Goal: Task Accomplishment & Management: Use online tool/utility

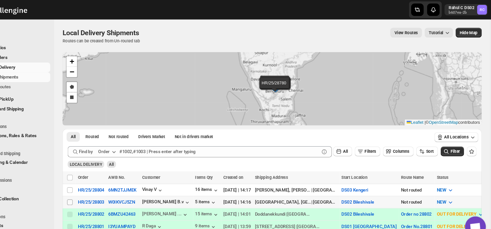
click at [92, 187] on input "Select shipment" at bounding box center [92, 189] width 5 height 5
checkbox input "true"
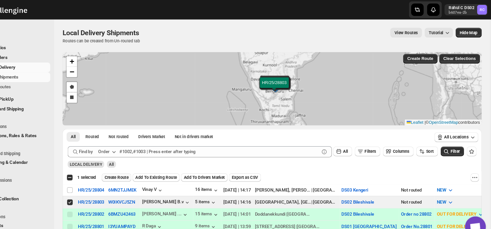
click at [140, 164] on span "Create Route" at bounding box center [137, 166] width 23 height 5
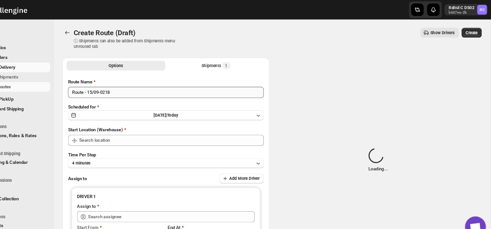
type input "DS02 Bileshivale"
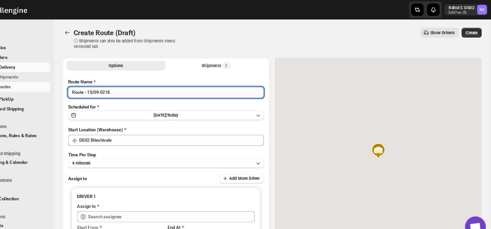
click at [134, 85] on input "Route - 15/09-0218" at bounding box center [183, 87] width 184 height 10
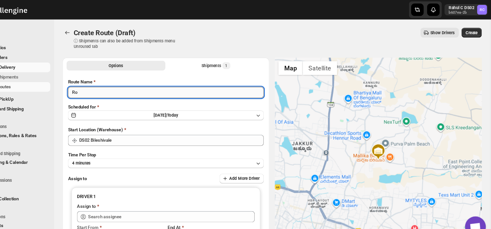
type input "R"
type input "2"
type input "Order no 28803"
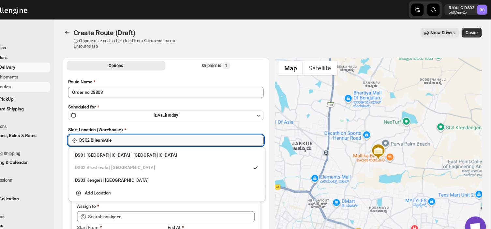
click at [146, 134] on input "DS02 Bileshivale" at bounding box center [188, 132] width 173 height 10
click at [111, 170] on div "DS03 Kengeri | [GEOGRAPHIC_DATA]" at bounding box center [184, 169] width 173 height 7
type input "DS03 Kengeri"
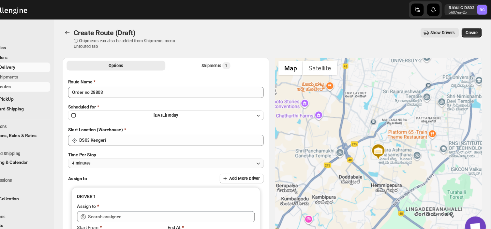
click at [126, 152] on button "4 minutes" at bounding box center [183, 153] width 184 height 9
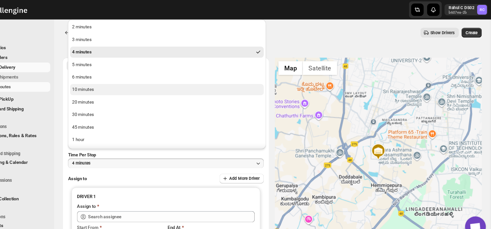
click at [105, 84] on div "10 minutes" at bounding box center [105, 84] width 21 height 7
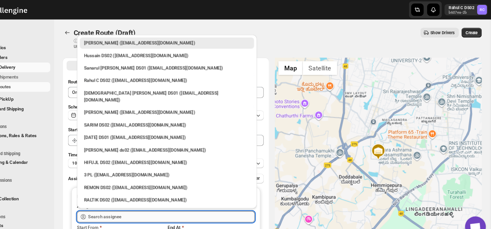
click at [145, 203] on input "text" at bounding box center [188, 203] width 156 height 10
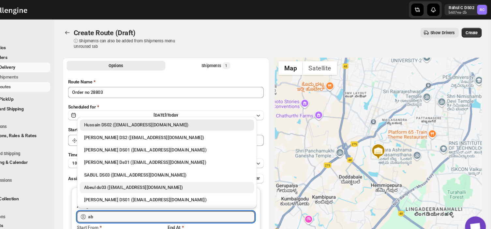
click at [126, 173] on div "Abeul ds03 ([EMAIL_ADDRESS][DOMAIN_NAME])" at bounding box center [184, 176] width 156 height 7
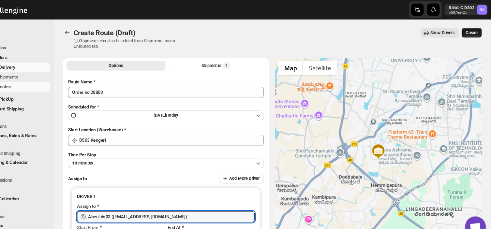
type input "Abeul ds03 ([EMAIL_ADDRESS][DOMAIN_NAME])"
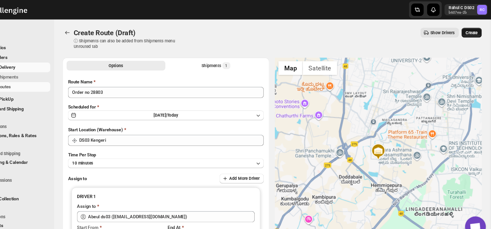
click at [473, 27] on button "Create" at bounding box center [470, 30] width 19 height 9
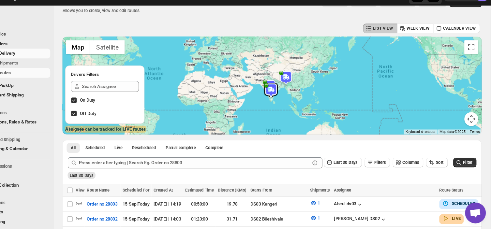
scroll to position [15, 0]
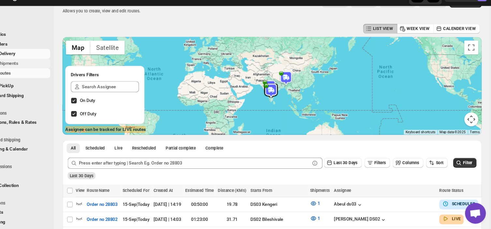
click at [48, 68] on button "Shipments" at bounding box center [39, 72] width 71 height 9
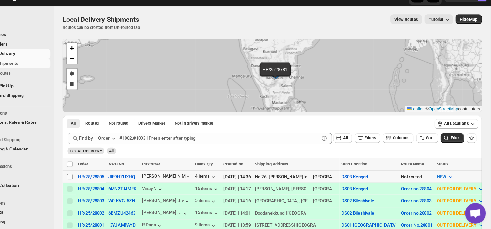
click at [90, 176] on input "Select shipment" at bounding box center [92, 178] width 5 height 5
checkbox input "true"
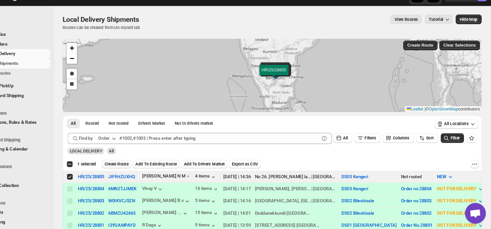
click at [129, 163] on button "Create Route" at bounding box center [137, 167] width 28 height 8
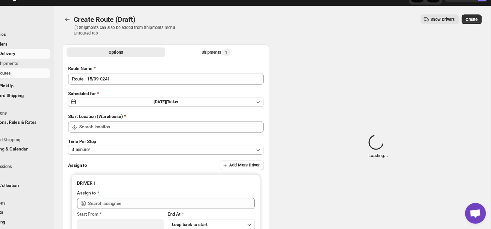
type input "DS03 Kengeri"
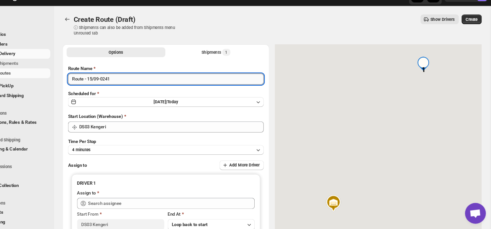
click at [135, 88] on input "Route - 15/09-0241" at bounding box center [183, 87] width 184 height 10
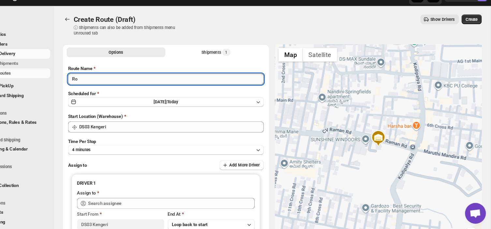
type input "R"
type input "Order no 28805"
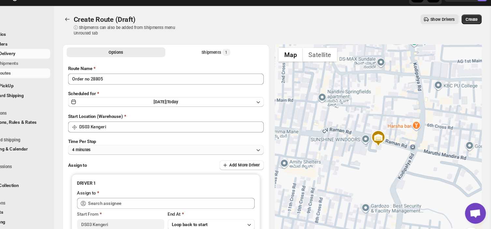
click at [124, 151] on button "4 minutes" at bounding box center [183, 153] width 184 height 9
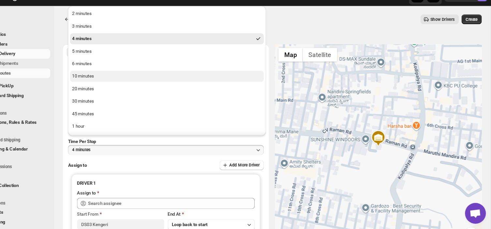
click at [113, 81] on div "10 minutes" at bounding box center [105, 84] width 21 height 7
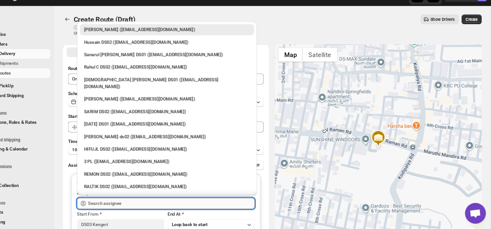
click at [142, 204] on input "text" at bounding box center [188, 203] width 156 height 10
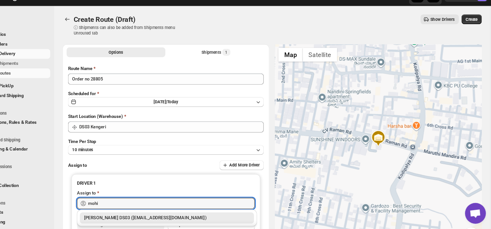
click at [135, 218] on div "[PERSON_NAME] DS03 ([EMAIL_ADDRESS][DOMAIN_NAME])" at bounding box center [184, 217] width 156 height 7
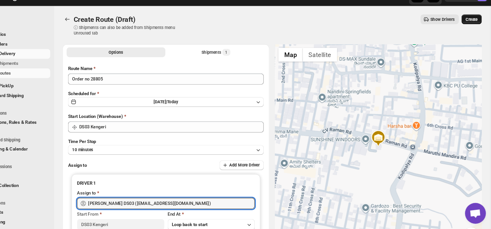
type input "[PERSON_NAME] DS03 ([EMAIL_ADDRESS][DOMAIN_NAME])"
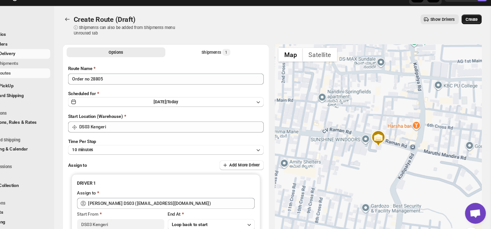
click at [478, 26] on button "Create" at bounding box center [470, 30] width 19 height 9
